Goal: Transaction & Acquisition: Purchase product/service

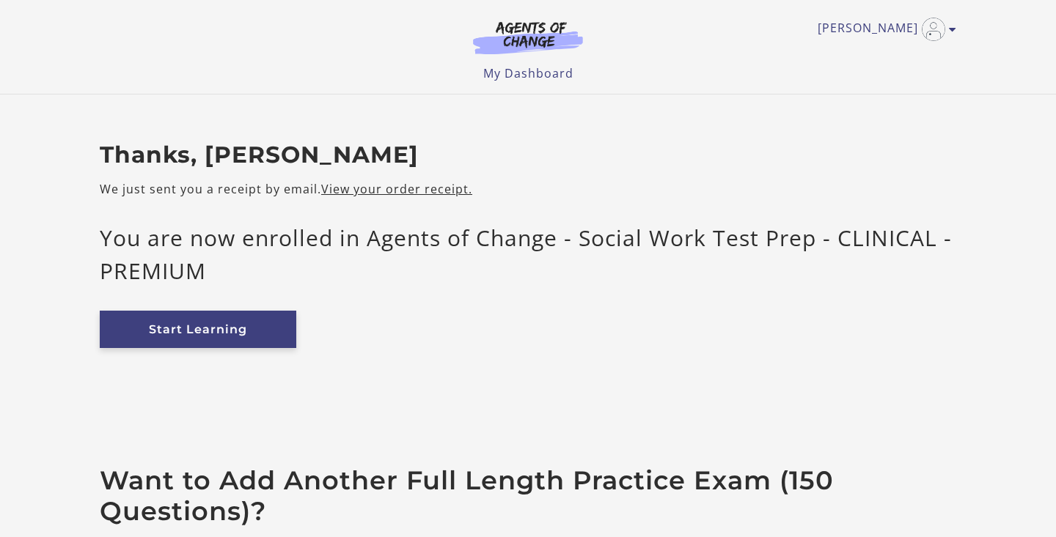
click at [257, 336] on link "Start Learning" at bounding box center [198, 329] width 196 height 37
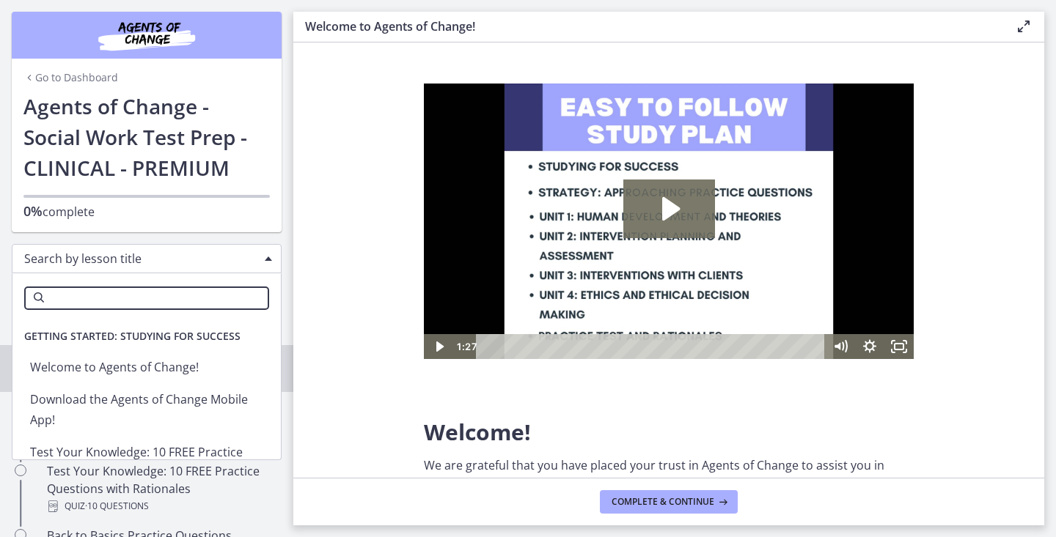
click at [232, 250] on div "Search by lesson title" at bounding box center [147, 258] width 270 height 29
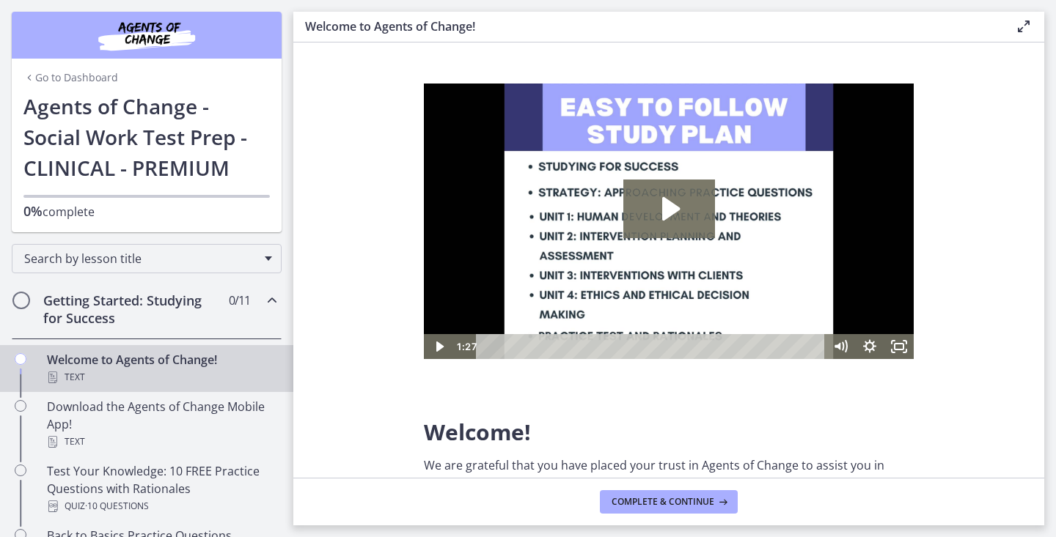
click at [311, 265] on section "Welcome! We are grateful that you have placed your trust in Agents of Change to…" at bounding box center [668, 261] width 751 height 436
